Goal: Task Accomplishment & Management: Manage account settings

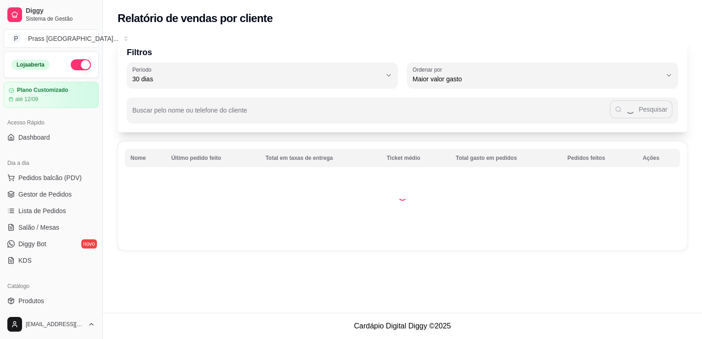
select select "30"
select select "HIGHEST_TOTAL_SPENT_WITH_ORDERS"
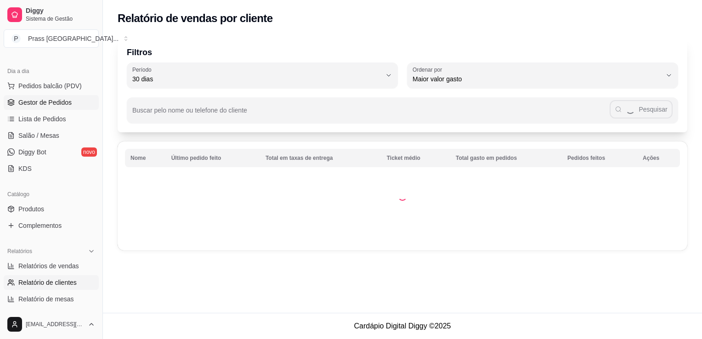
click at [25, 102] on span "Gestor de Pedidos" at bounding box center [44, 102] width 53 height 9
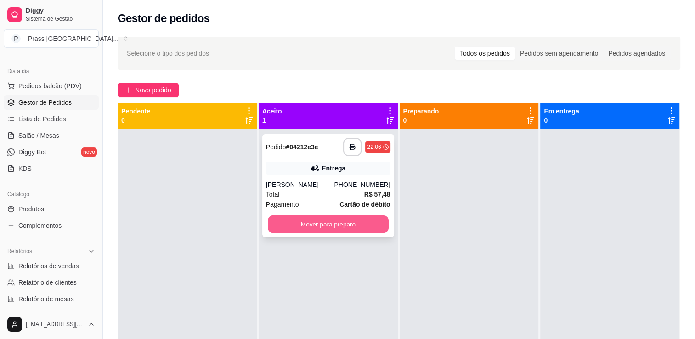
click at [356, 220] on button "Mover para preparo" at bounding box center [328, 224] width 121 height 18
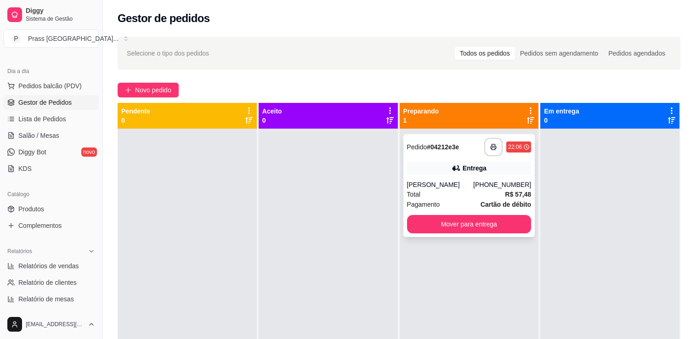
click at [459, 186] on div "[PERSON_NAME]" at bounding box center [440, 184] width 67 height 9
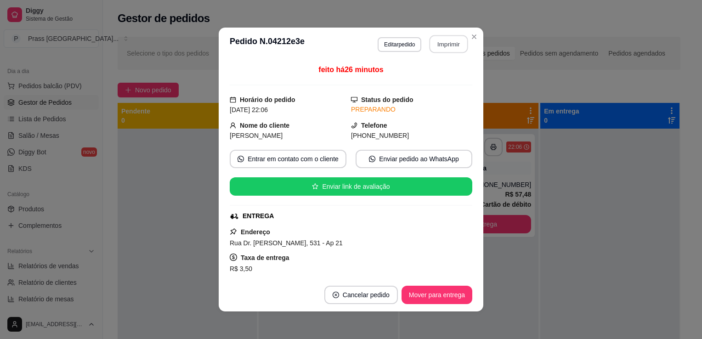
click at [436, 41] on button "Imprimir" at bounding box center [449, 44] width 39 height 18
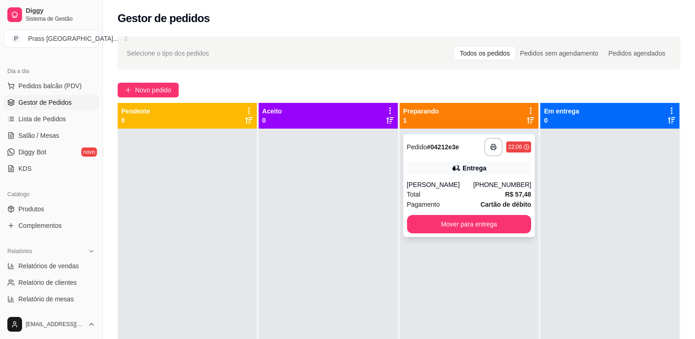
click at [485, 214] on div "**********" at bounding box center [469, 185] width 132 height 103
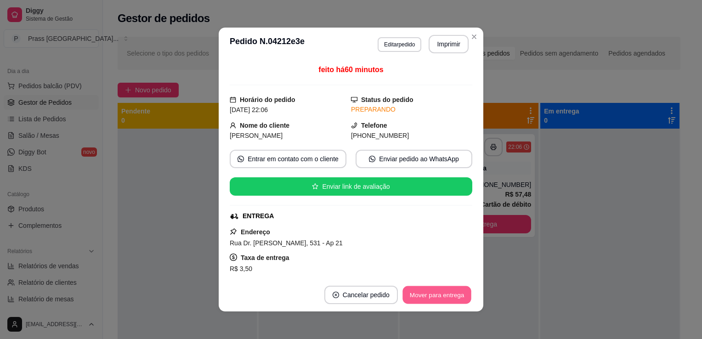
click at [419, 299] on button "Mover para entrega" at bounding box center [436, 295] width 69 height 18
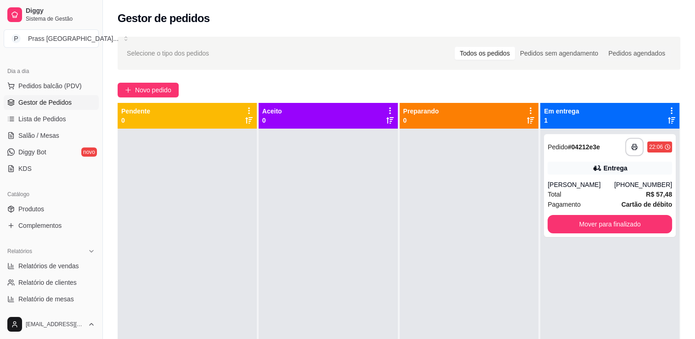
click at [468, 35] on div "**********" at bounding box center [399, 242] width 592 height 422
click at [31, 213] on span "Produtos" at bounding box center [31, 208] width 26 height 9
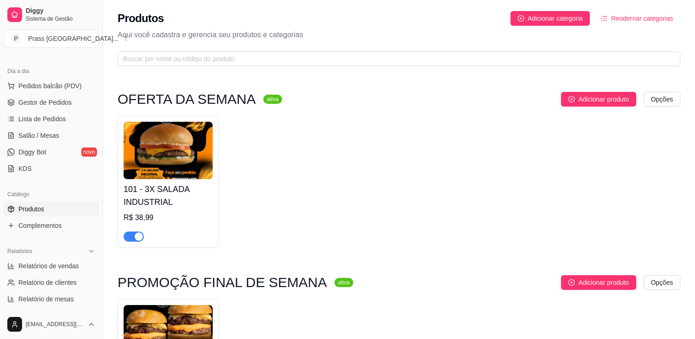
scroll to position [296, 0]
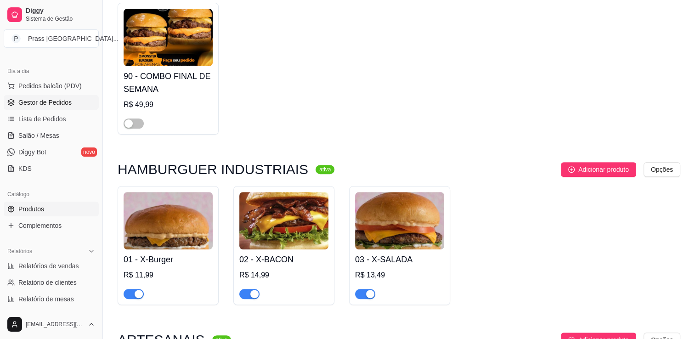
click at [34, 108] on link "Gestor de Pedidos" at bounding box center [51, 102] width 95 height 15
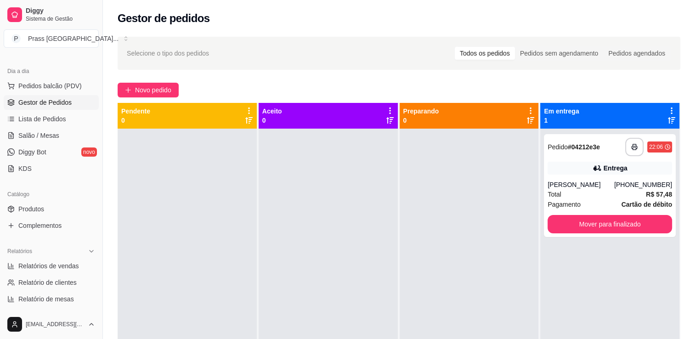
click at [34, 108] on link "Gestor de Pedidos" at bounding box center [51, 102] width 95 height 15
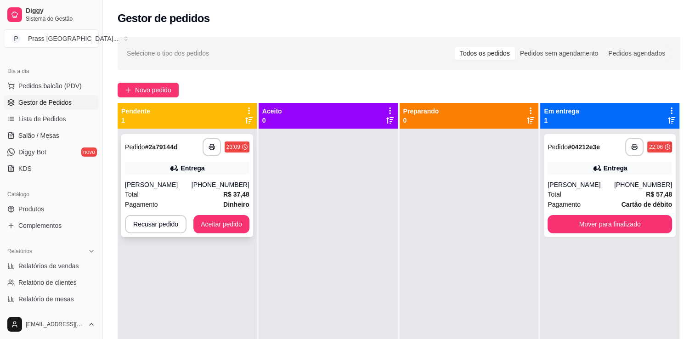
click at [204, 190] on div "Total R$ 37,48" at bounding box center [187, 194] width 125 height 10
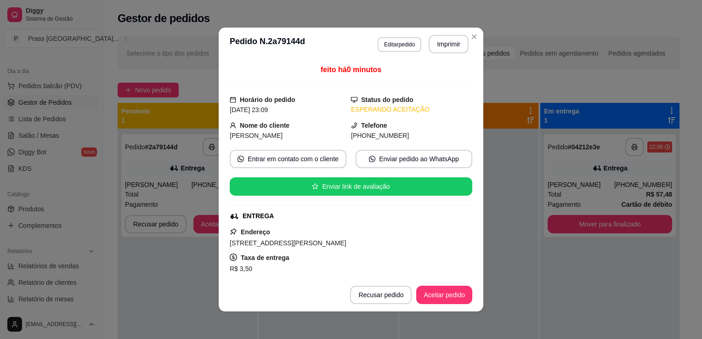
click at [470, 202] on div "feito há 0 minutos Horário do pedido [DATE] 23:09 Status do pedido ESPERANDO AC…" at bounding box center [351, 170] width 265 height 218
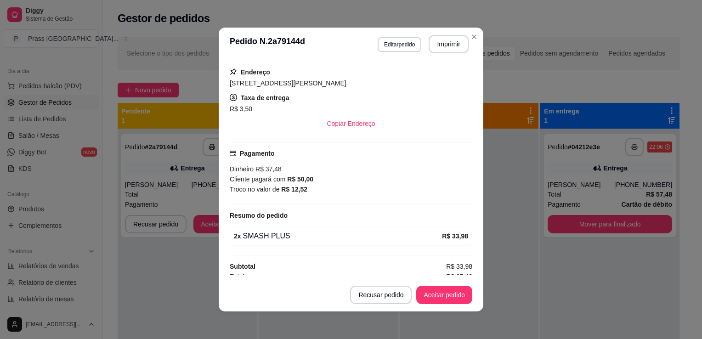
scroll to position [165, 0]
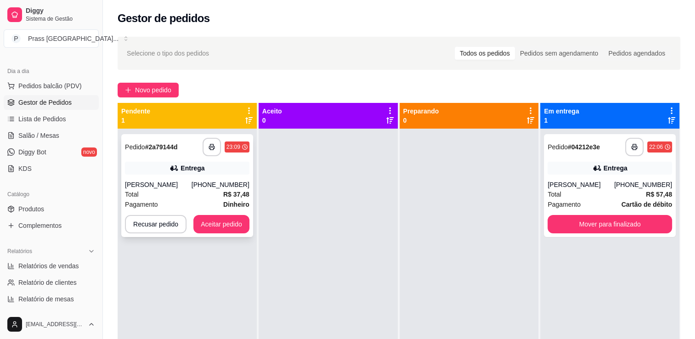
click at [197, 198] on div "Total R$ 37,48" at bounding box center [187, 194] width 125 height 10
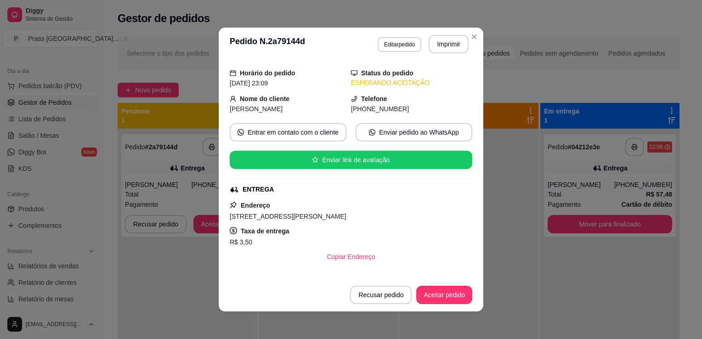
scroll to position [25, 0]
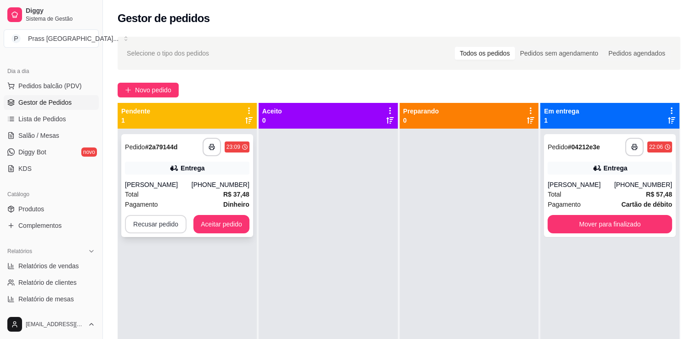
click at [141, 225] on button "Recusar pedido" at bounding box center [156, 224] width 62 height 18
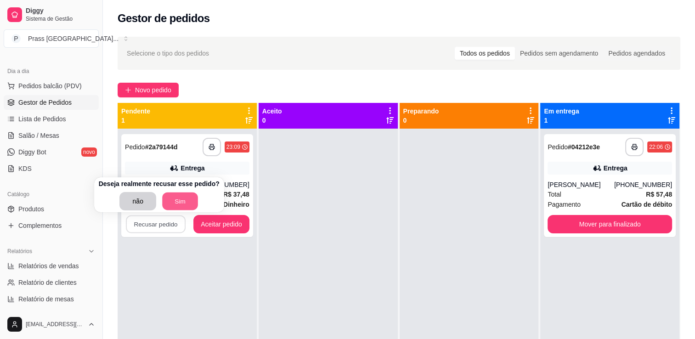
click at [164, 206] on button "Sim" at bounding box center [180, 202] width 36 height 18
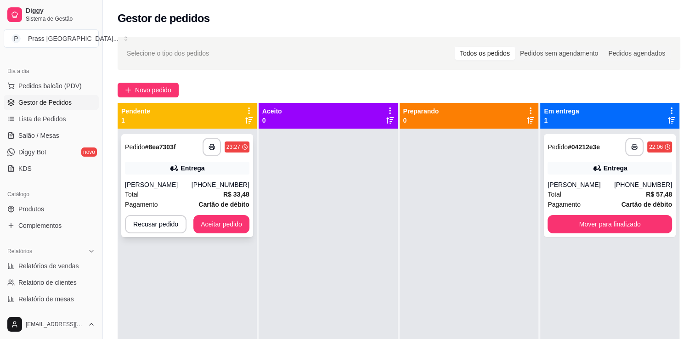
click at [192, 188] on div "[PERSON_NAME]" at bounding box center [158, 184] width 67 height 9
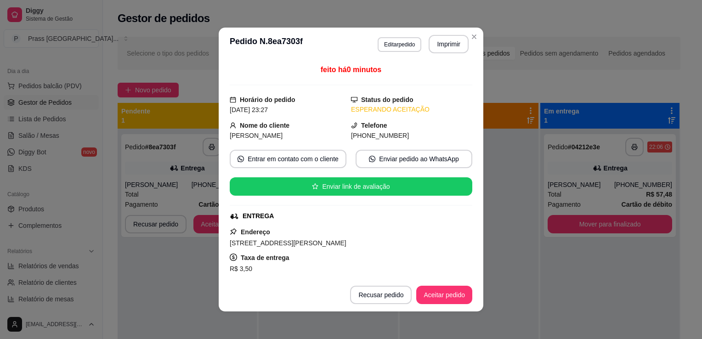
scroll to position [145, 0]
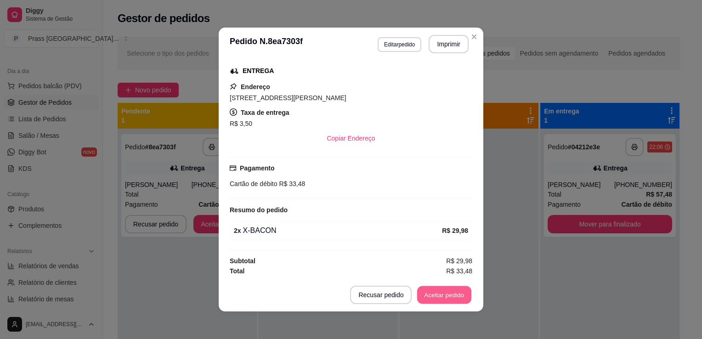
click at [429, 290] on button "Aceitar pedido" at bounding box center [444, 295] width 54 height 18
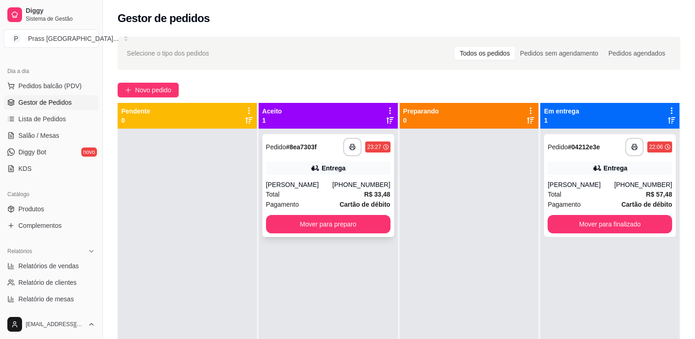
click at [315, 179] on div "**********" at bounding box center [328, 185] width 132 height 103
click at [303, 177] on div "**********" at bounding box center [328, 185] width 132 height 103
click at [360, 197] on div "Total R$ 33,48" at bounding box center [328, 194] width 125 height 10
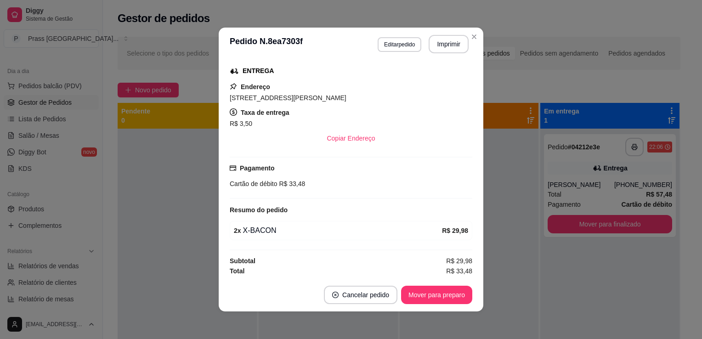
drag, startPoint x: 225, startPoint y: 96, endPoint x: 340, endPoint y: 97, distance: 114.9
click at [340, 97] on div "feito há 16 minutos Horário do pedido [DATE] 23:27 Status do pedido ACEITO Nome…" at bounding box center [351, 170] width 265 height 218
copy span "[STREET_ADDRESS][PERSON_NAME]"
click at [451, 41] on button "Imprimir" at bounding box center [449, 44] width 39 height 18
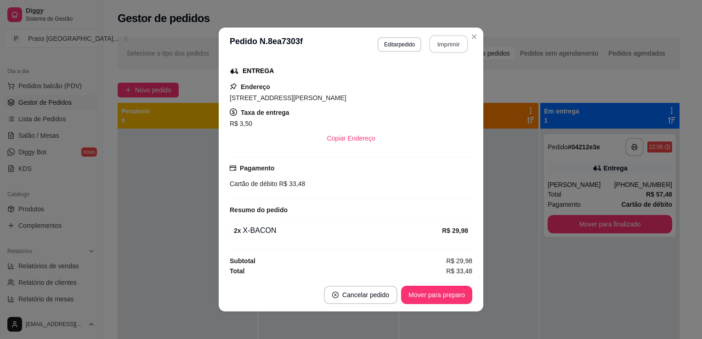
click at [443, 40] on button "Imprimir" at bounding box center [449, 44] width 39 height 18
click at [432, 40] on button "Imprimir" at bounding box center [449, 44] width 39 height 18
click at [447, 60] on header "**********" at bounding box center [351, 44] width 265 height 33
click at [445, 44] on button "Imprimir" at bounding box center [449, 44] width 40 height 18
